Goal: Task Accomplishment & Management: Manage account settings

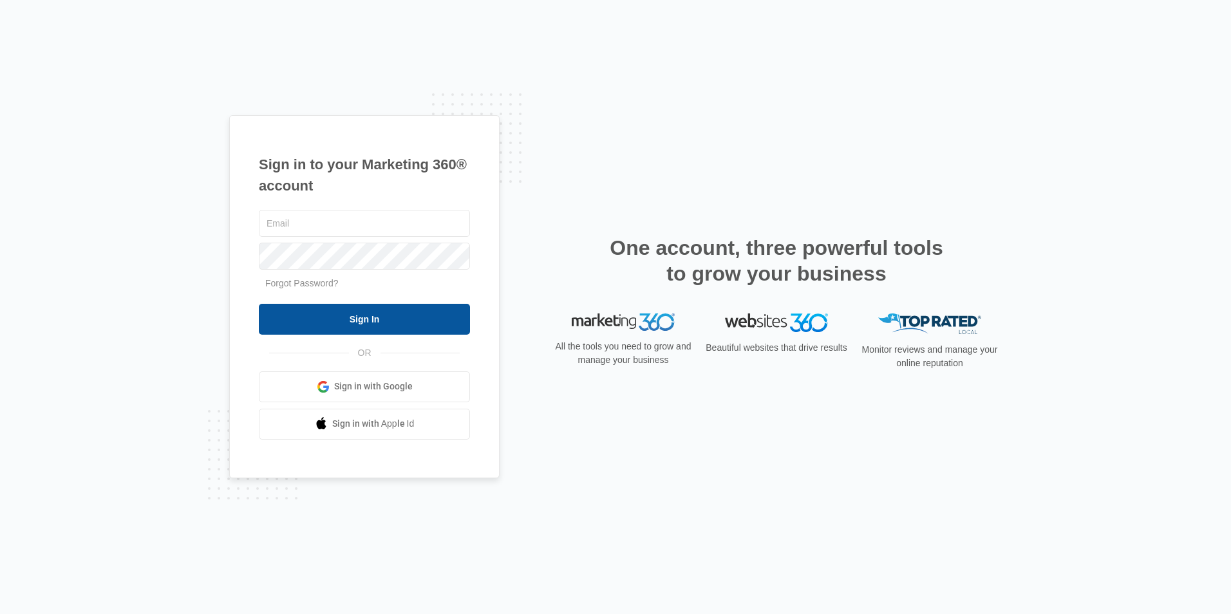
type input "[EMAIL_ADDRESS][DOMAIN_NAME]"
click at [383, 324] on input "Sign In" at bounding box center [364, 319] width 211 height 31
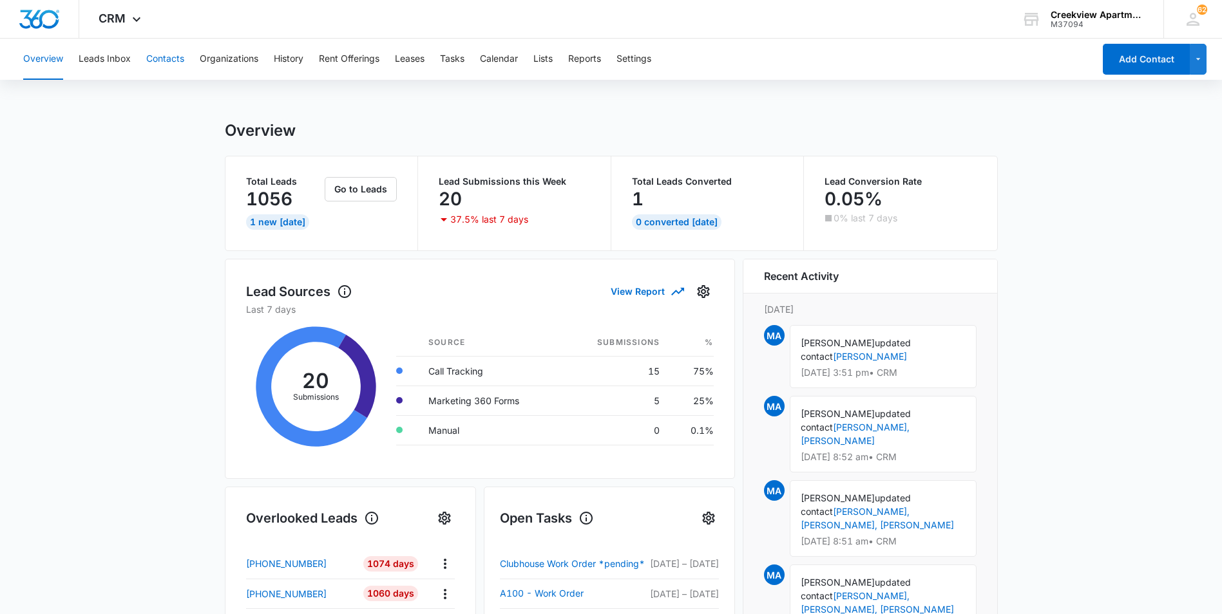
click at [179, 61] on button "Contacts" at bounding box center [165, 59] width 38 height 41
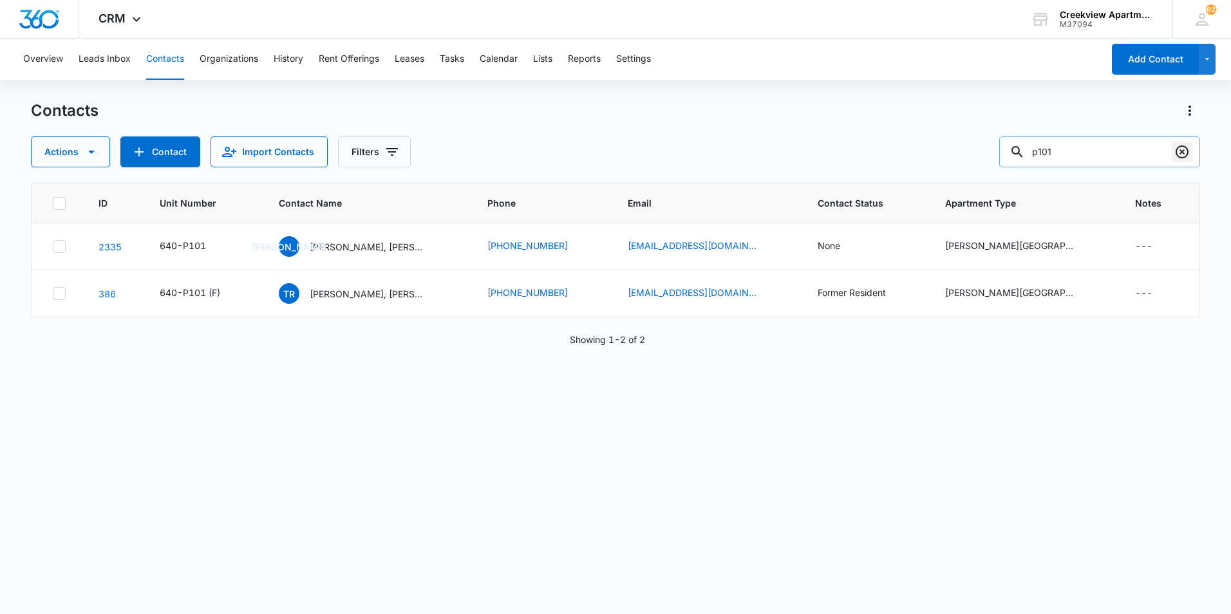
click at [1187, 153] on icon "Clear" at bounding box center [1182, 152] width 13 height 13
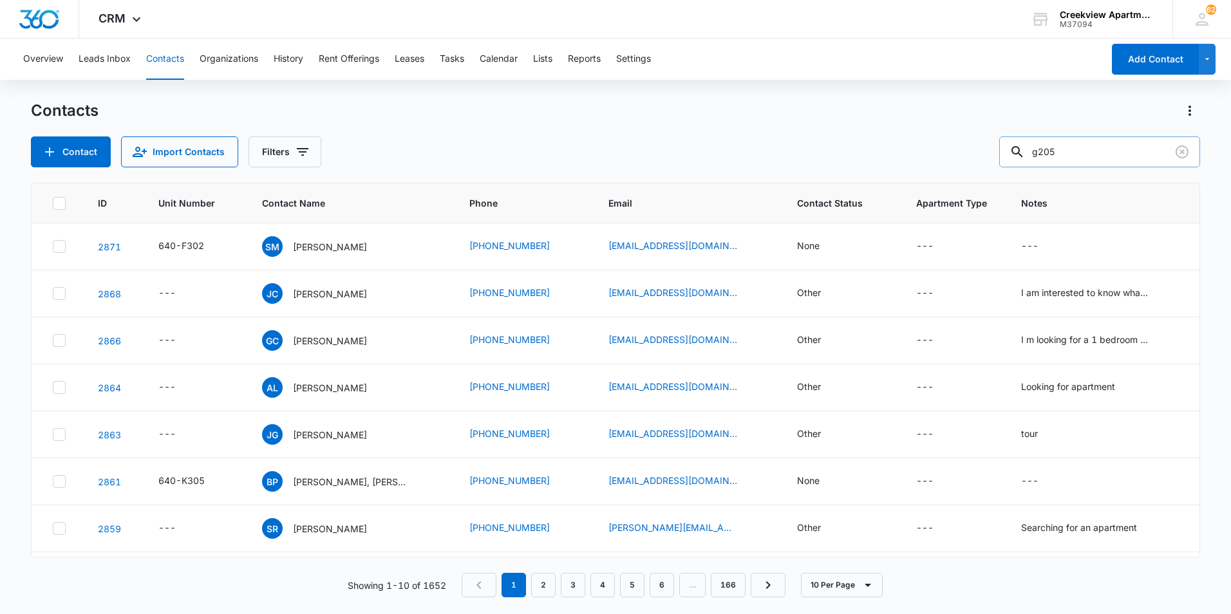
type input "g205"
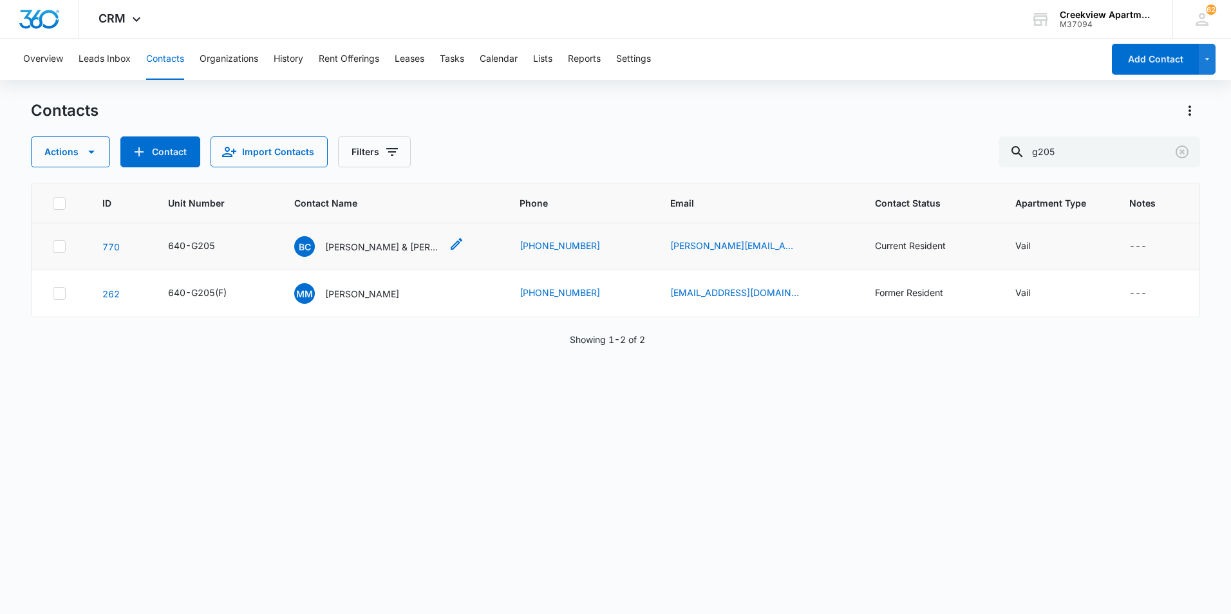
click at [364, 250] on p "[PERSON_NAME] & [PERSON_NAME]" at bounding box center [383, 247] width 116 height 14
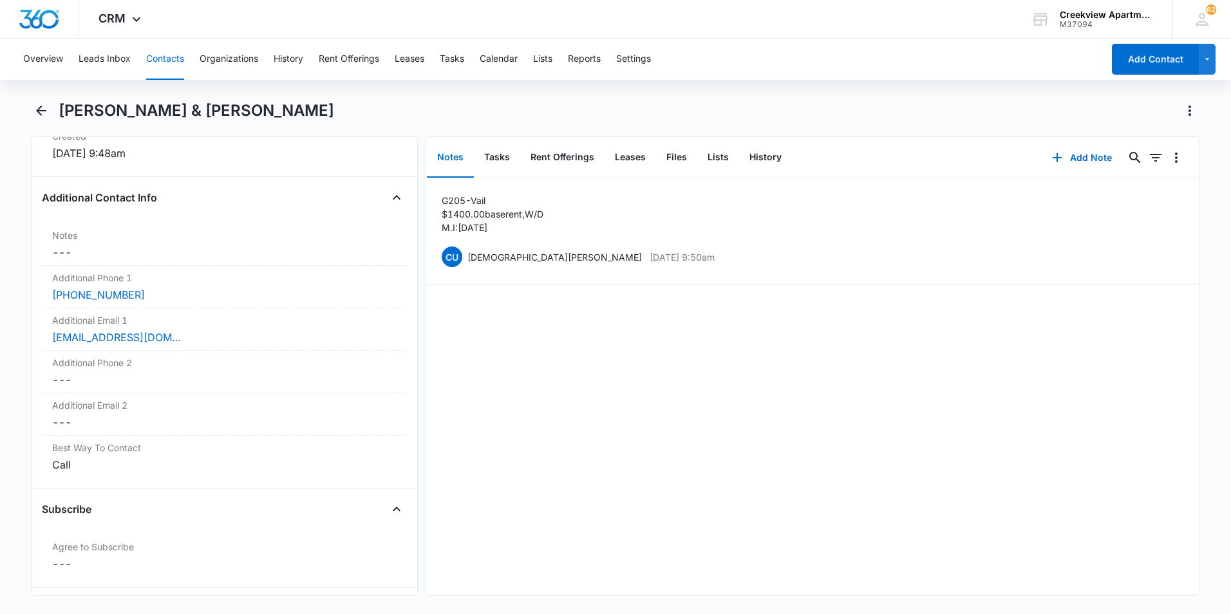
scroll to position [837, 0]
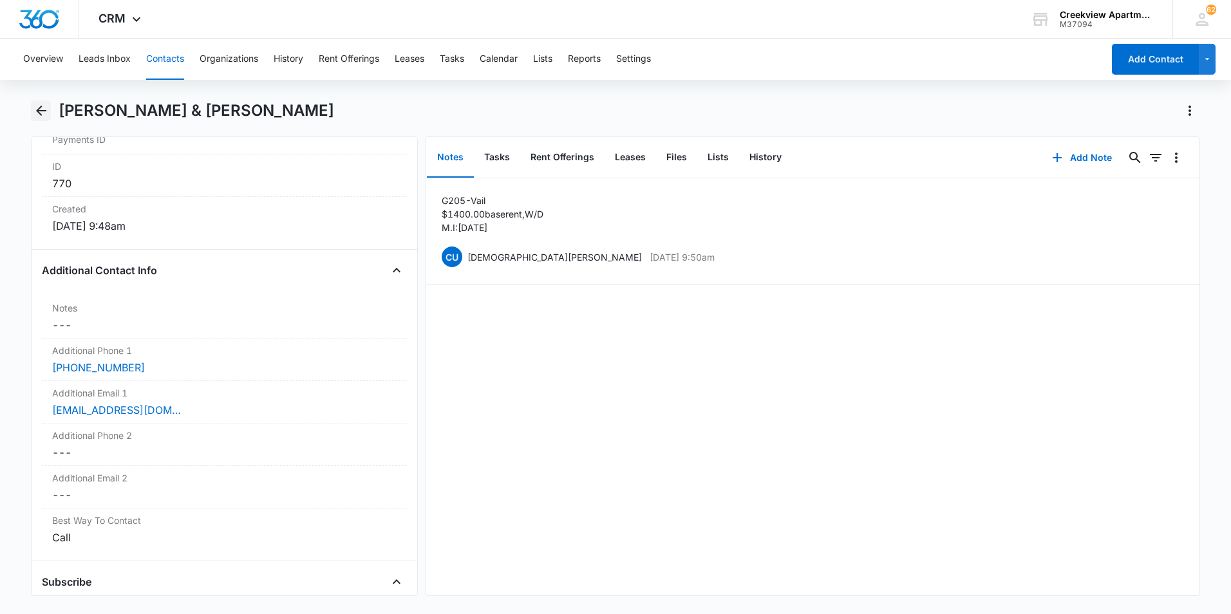
click at [41, 109] on icon "Back" at bounding box center [40, 110] width 15 height 15
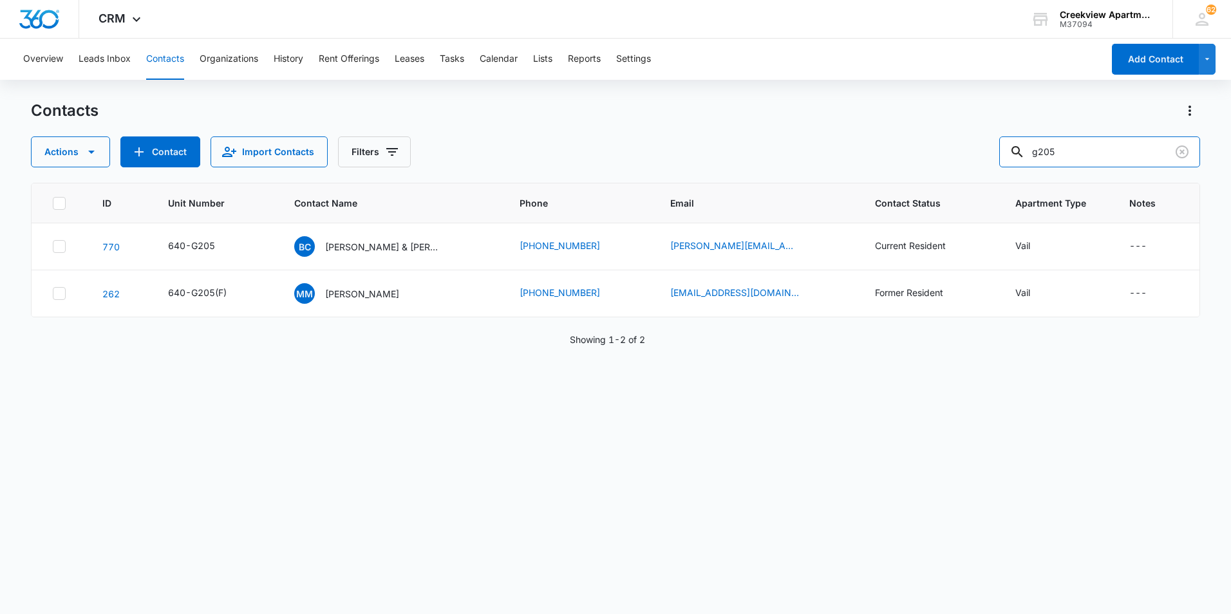
drag, startPoint x: 1115, startPoint y: 142, endPoint x: 972, endPoint y: 142, distance: 142.3
click at [972, 142] on div "Actions Contact Import Contacts Filters g205" at bounding box center [615, 152] width 1169 height 31
type input "p204"
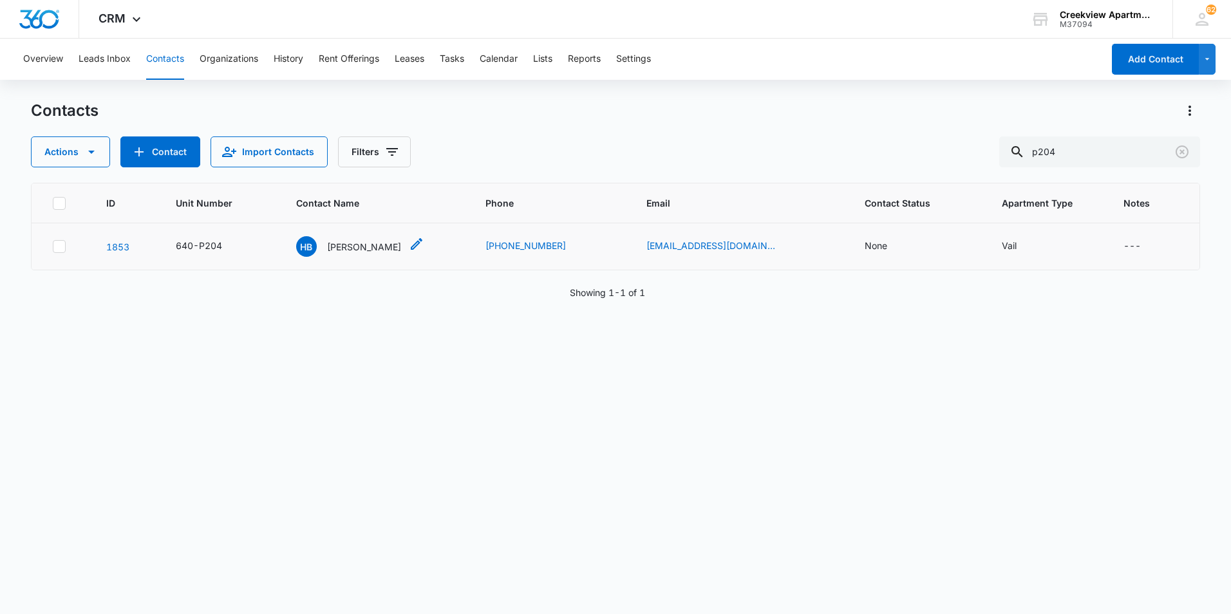
click at [366, 250] on p "[PERSON_NAME]" at bounding box center [364, 247] width 74 height 14
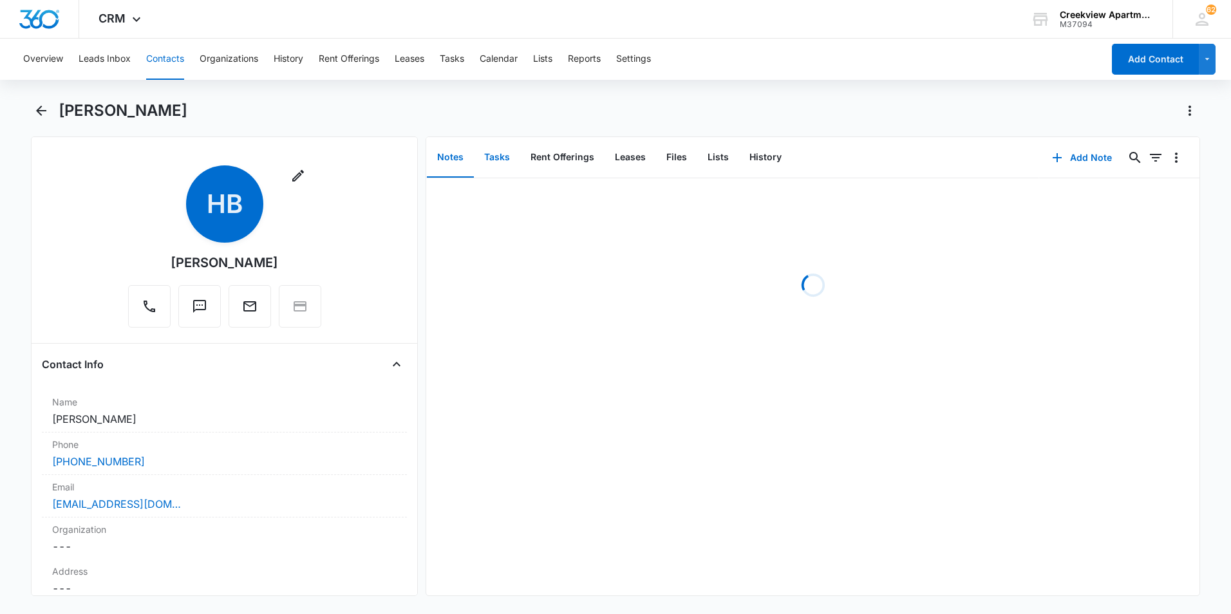
click at [493, 164] on button "Tasks" at bounding box center [497, 158] width 46 height 40
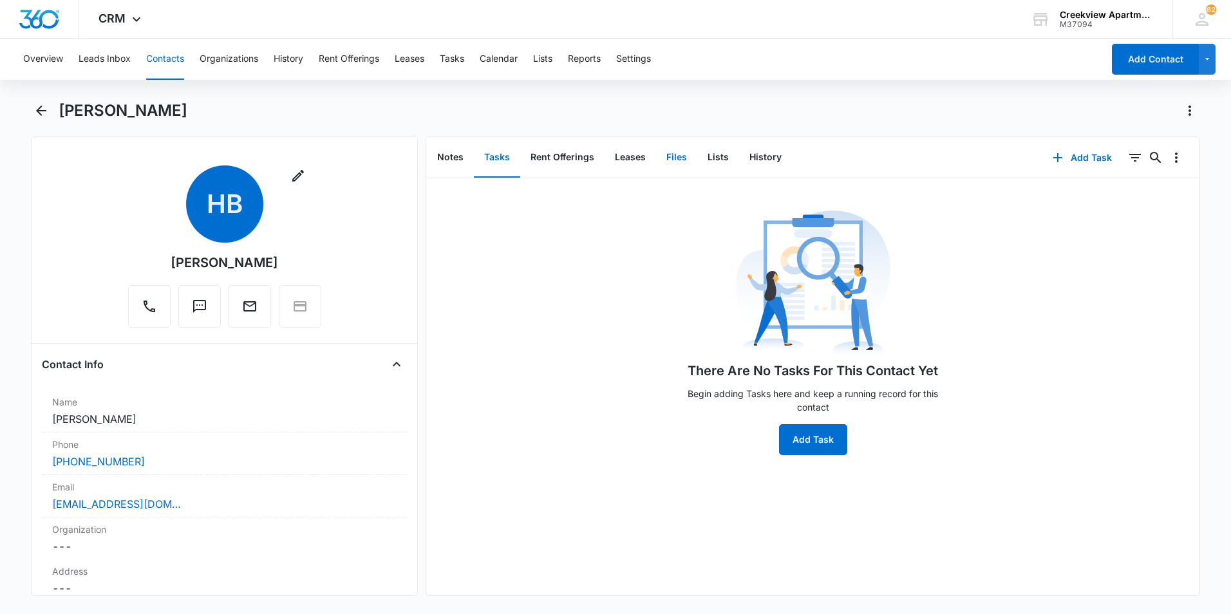
click at [672, 160] on button "Files" at bounding box center [676, 158] width 41 height 40
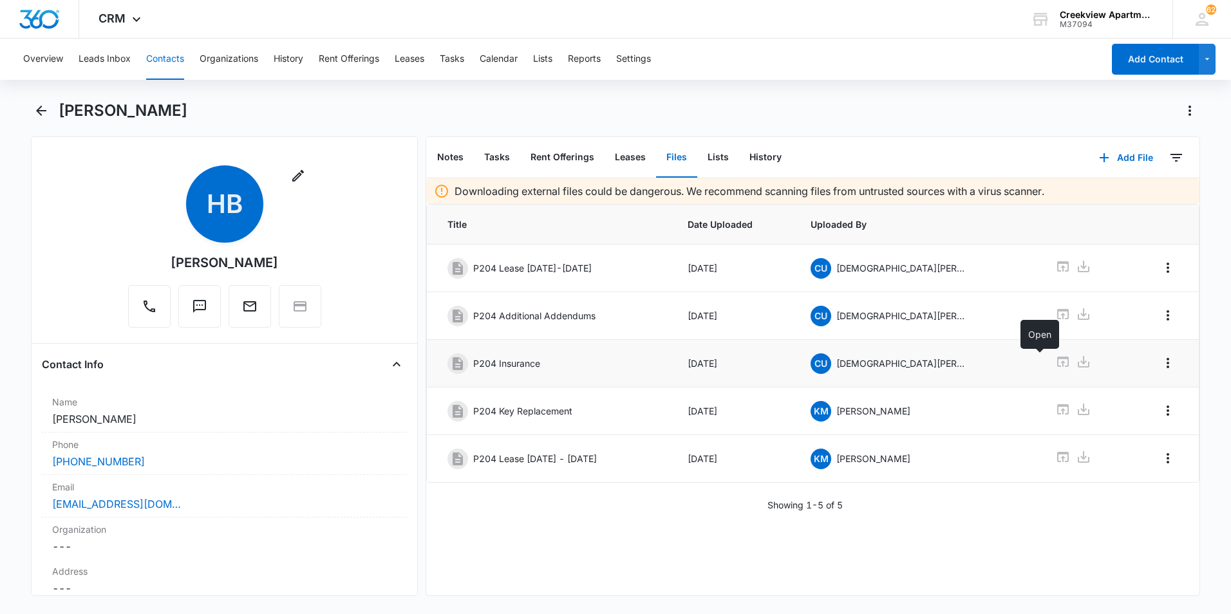
click at [1055, 359] on icon at bounding box center [1062, 361] width 15 height 15
click at [504, 500] on div "Showing 1-5 of 5" at bounding box center [812, 505] width 773 height 14
click at [31, 104] on button "Back" at bounding box center [41, 110] width 20 height 21
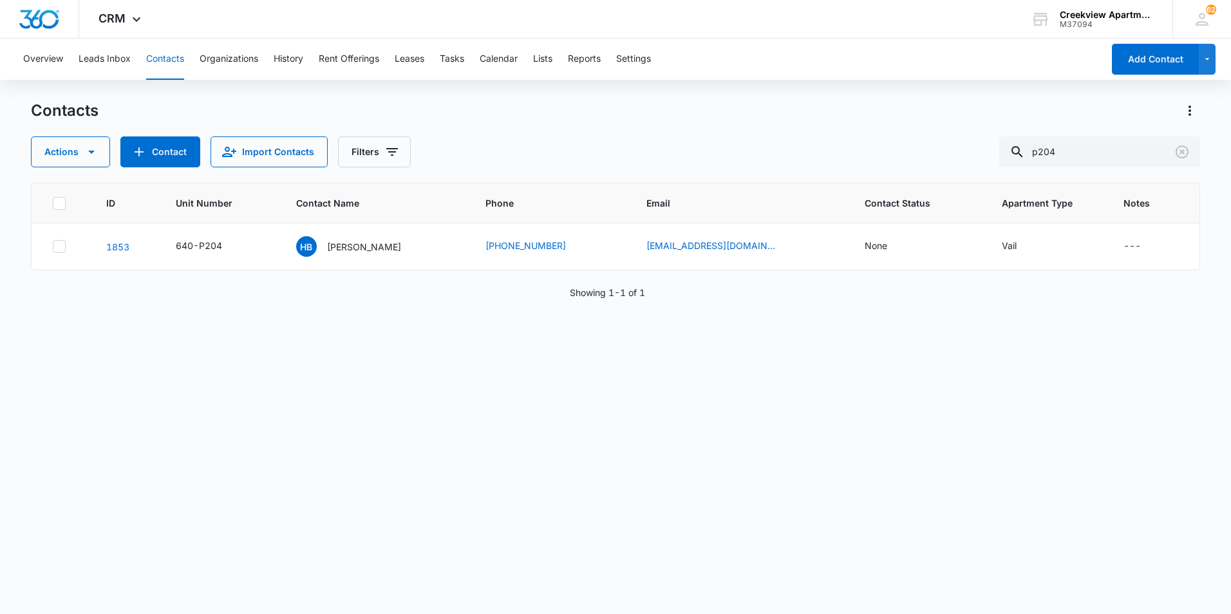
click at [522, 414] on div "ID Unit Number Contact Name Phone Email Contact Status Apartment Type Notes 185…" at bounding box center [615, 390] width 1169 height 415
click at [663, 554] on div "ID Unit Number Contact Name Phone Email Contact Status Apartment Type Notes 185…" at bounding box center [615, 390] width 1169 height 415
